Goal: Unclear

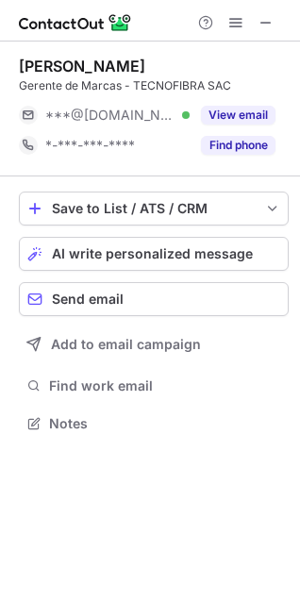
scroll to position [410, 300]
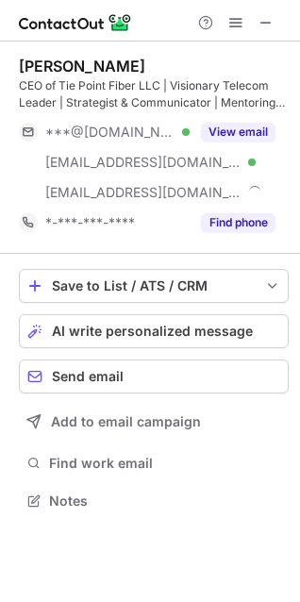
scroll to position [488, 300]
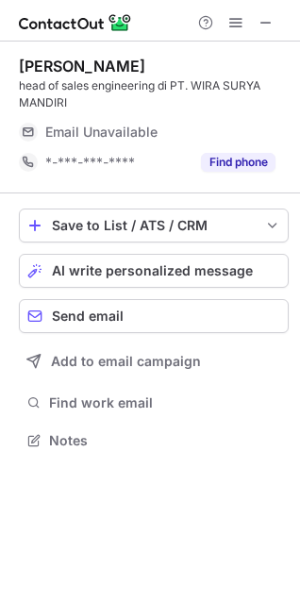
scroll to position [427, 300]
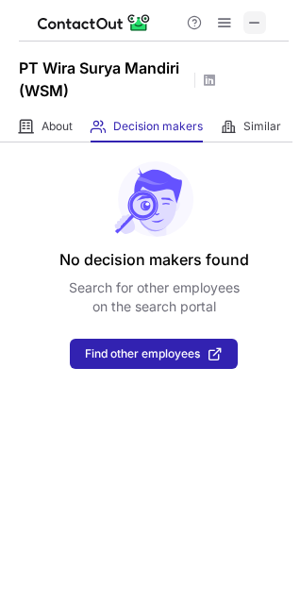
click at [252, 15] on span at bounding box center [254, 22] width 15 height 15
click at [257, 24] on span at bounding box center [254, 22] width 15 height 15
